Goal: Find specific page/section: Find specific page/section

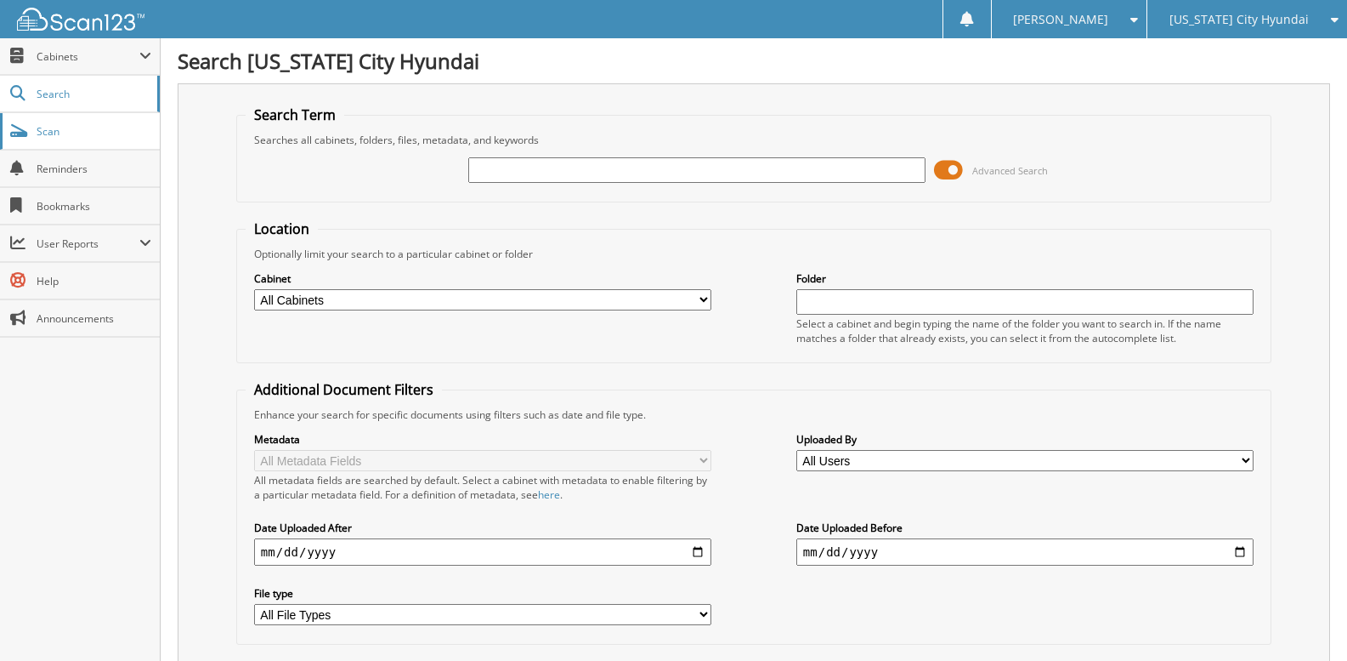
click at [46, 133] on span "Scan" at bounding box center [94, 131] width 115 height 14
click at [94, 57] on span "Cabinets" at bounding box center [88, 56] width 103 height 14
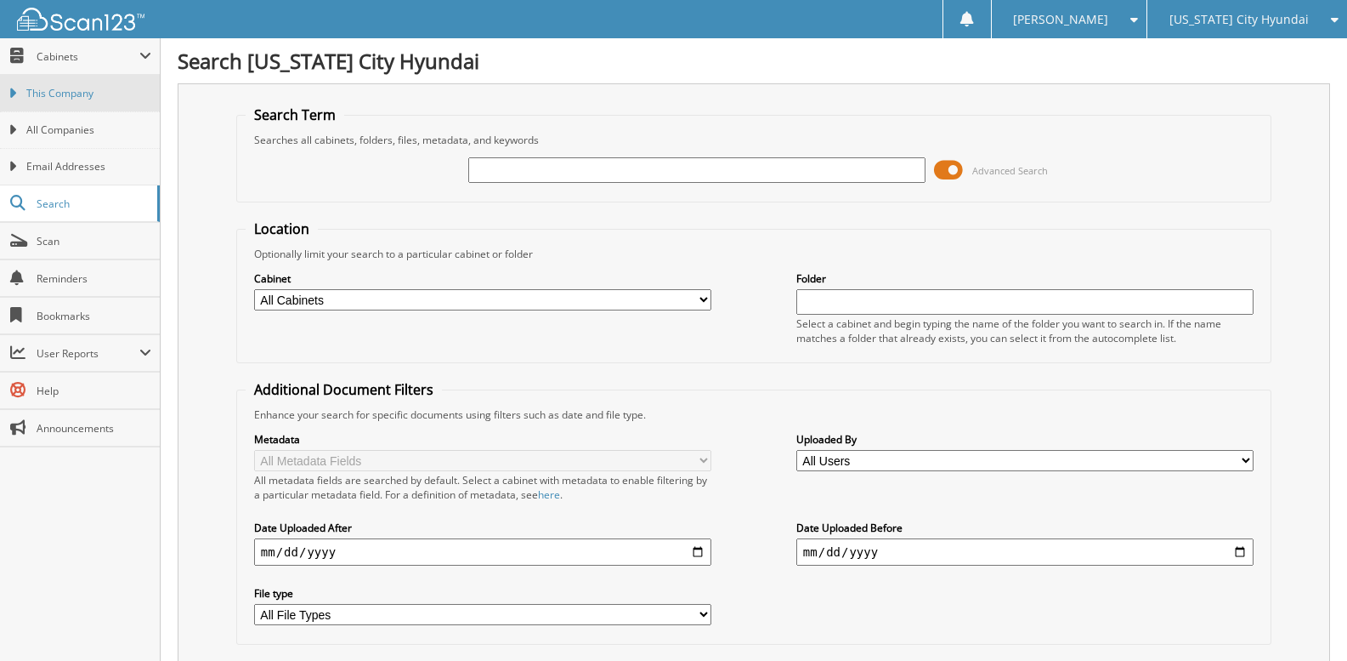
click at [106, 96] on span "This Company" at bounding box center [88, 93] width 125 height 15
